Goal: Task Accomplishment & Management: Manage account settings

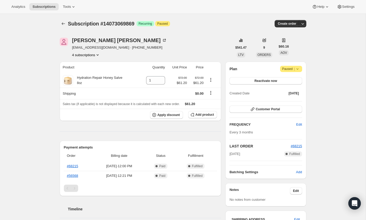
click at [298, 70] on icon at bounding box center [297, 68] width 5 height 5
click at [295, 77] on span "Cancel subscription" at bounding box center [289, 79] width 29 height 4
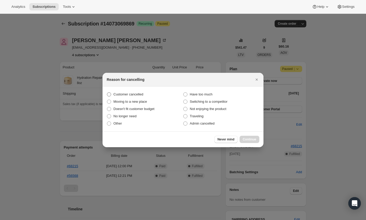
click at [139, 94] on span "Customer cancelled" at bounding box center [128, 94] width 30 height 4
click at [107, 92] on input "Customer cancelled" at bounding box center [107, 92] width 0 height 0
radio input "true"
click at [250, 138] on span "Continue" at bounding box center [249, 139] width 13 height 4
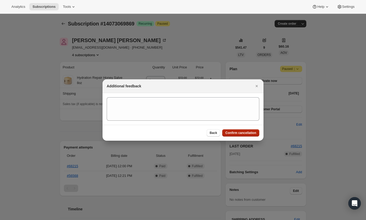
click at [242, 133] on span "Confirm cancellation" at bounding box center [240, 133] width 31 height 4
